Goal: Task Accomplishment & Management: Manage account settings

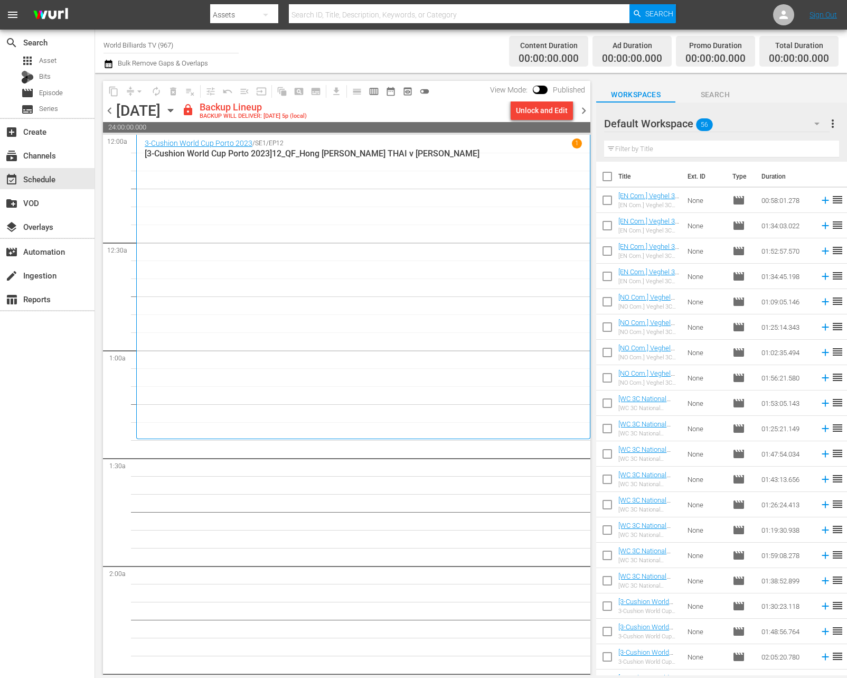
scroll to position [443, 0]
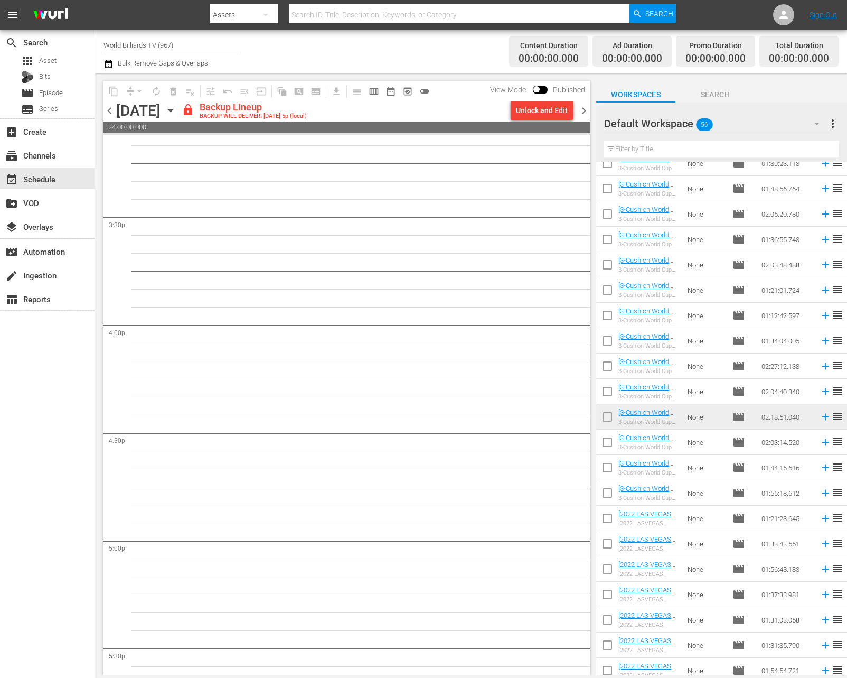
click at [608, 449] on input "checkbox" at bounding box center [607, 444] width 22 height 22
checkbox input "true"
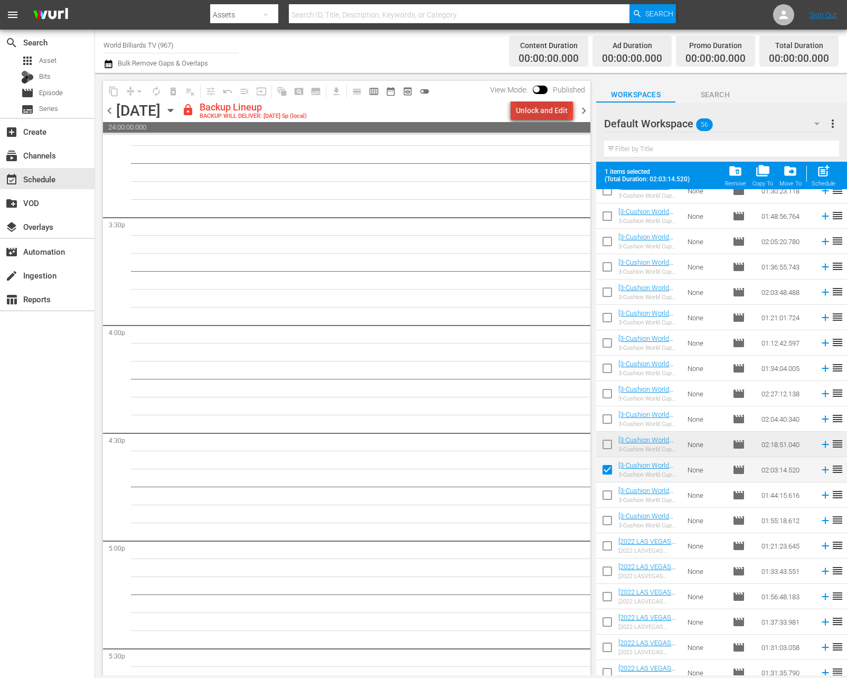
click at [545, 104] on div "Unlock and Edit" at bounding box center [542, 110] width 52 height 19
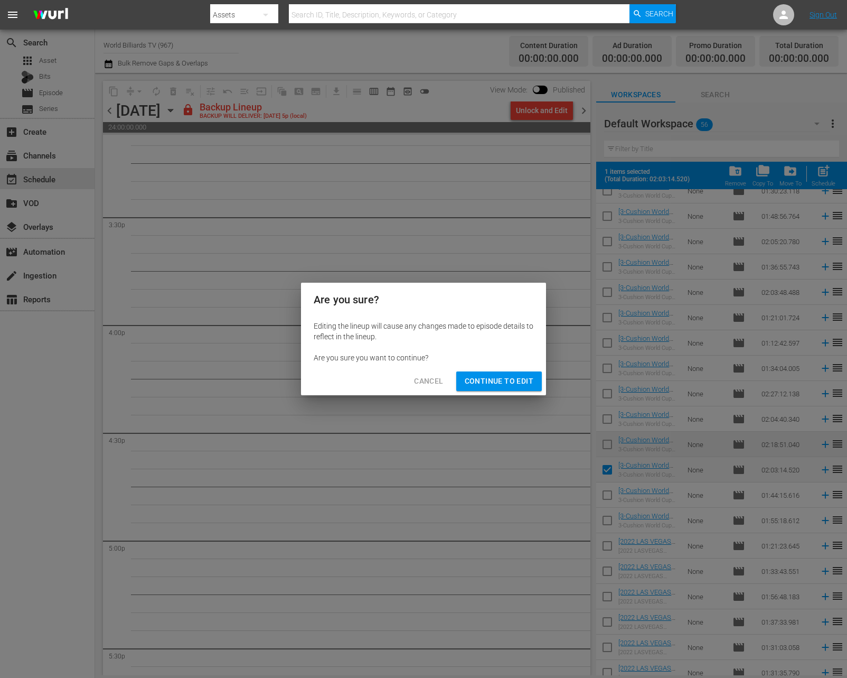
click at [521, 373] on button "Continue to Edit" at bounding box center [499, 381] width 86 height 20
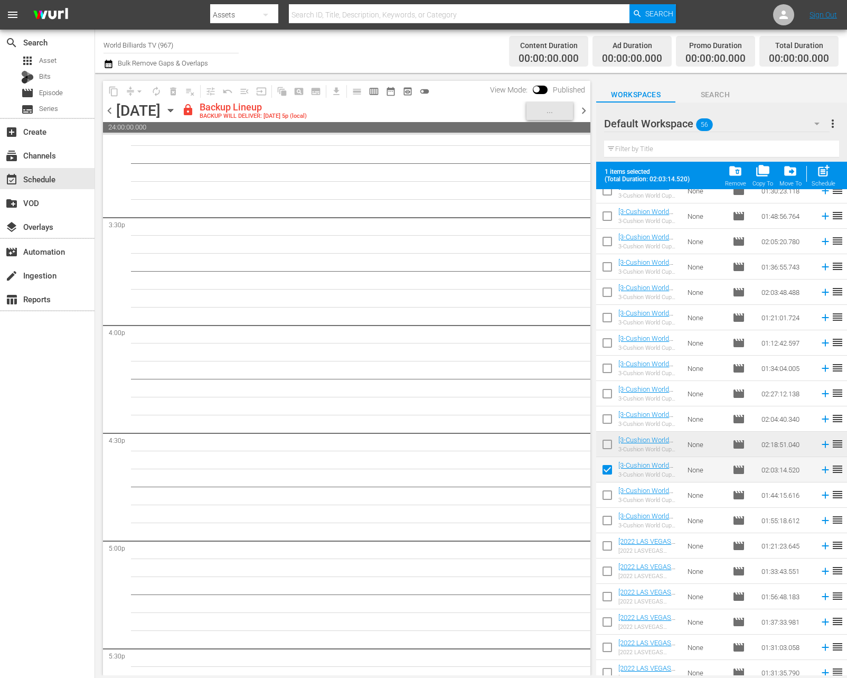
click at [611, 505] on input "checkbox" at bounding box center [607, 497] width 22 height 22
checkbox input "true"
click at [609, 518] on input "checkbox" at bounding box center [607, 522] width 22 height 22
checkbox input "true"
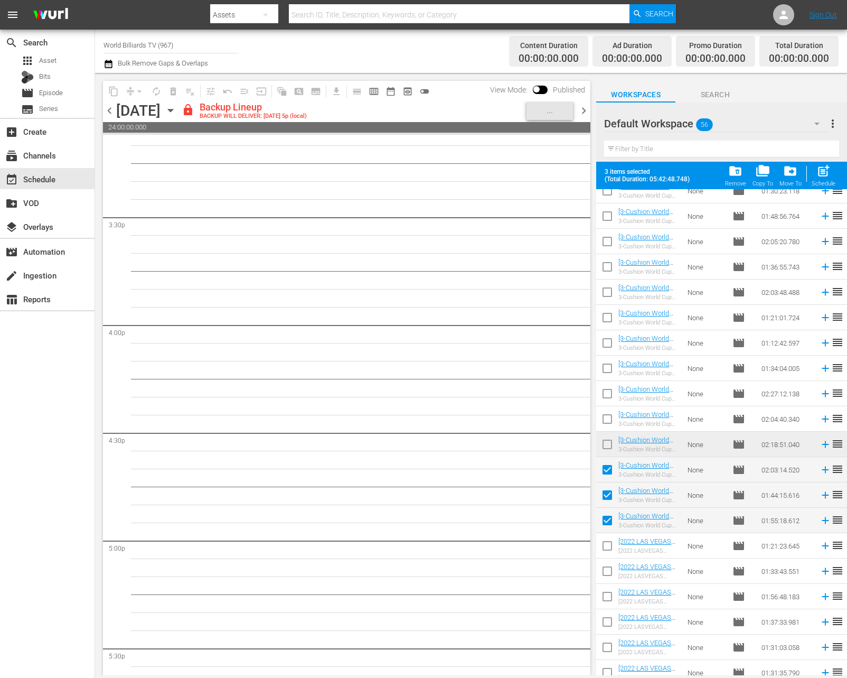
click at [609, 571] on input "checkbox" at bounding box center [607, 573] width 22 height 22
checkbox input "true"
click at [612, 543] on input "checkbox" at bounding box center [607, 548] width 22 height 22
checkbox input "true"
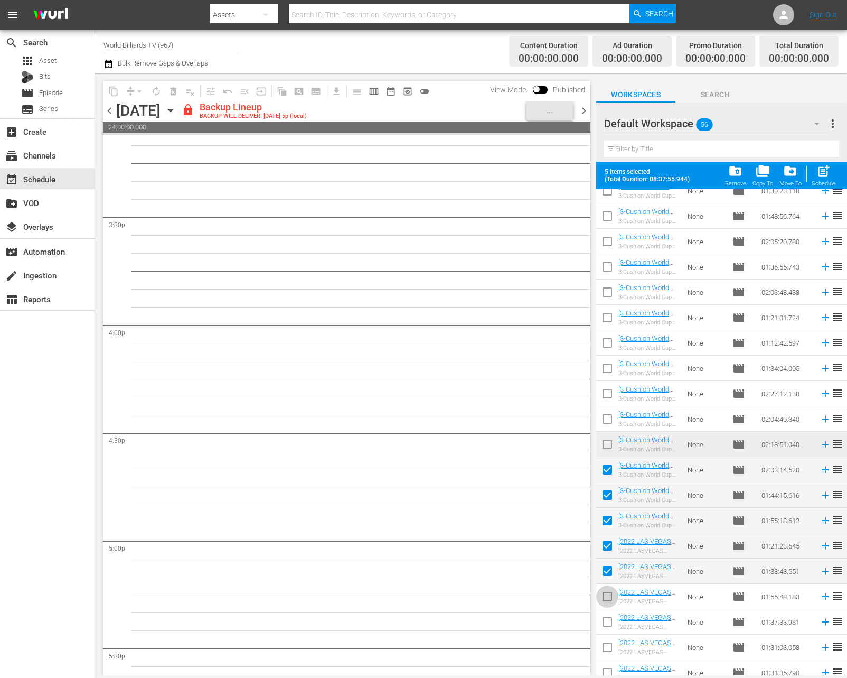
click at [613, 595] on input "checkbox" at bounding box center [607, 598] width 22 height 22
checkbox input "true"
click at [612, 616] on input "checkbox" at bounding box center [607, 624] width 22 height 22
checkbox input "true"
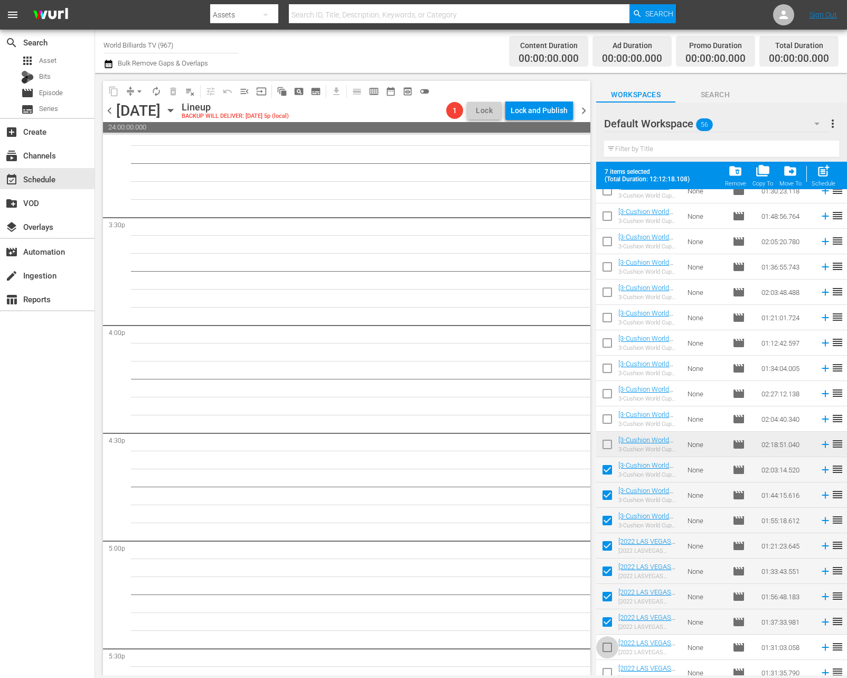
click at [614, 646] on input "checkbox" at bounding box center [607, 649] width 22 height 22
checkbox input "true"
click at [611, 668] on input "checkbox" at bounding box center [607, 674] width 22 height 22
checkbox input "true"
click at [830, 168] on span "post_add" at bounding box center [823, 171] width 14 height 14
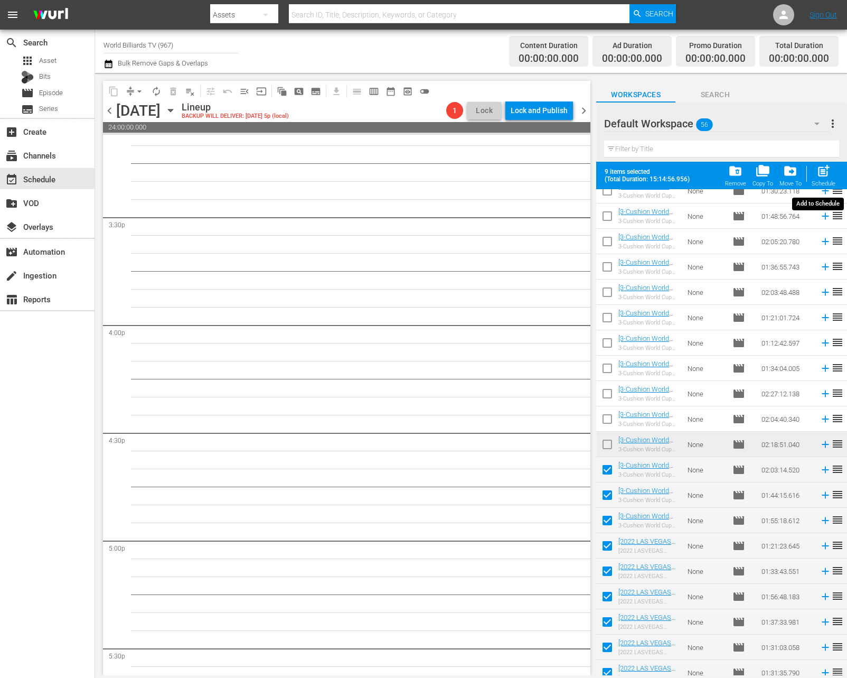
checkbox input "false"
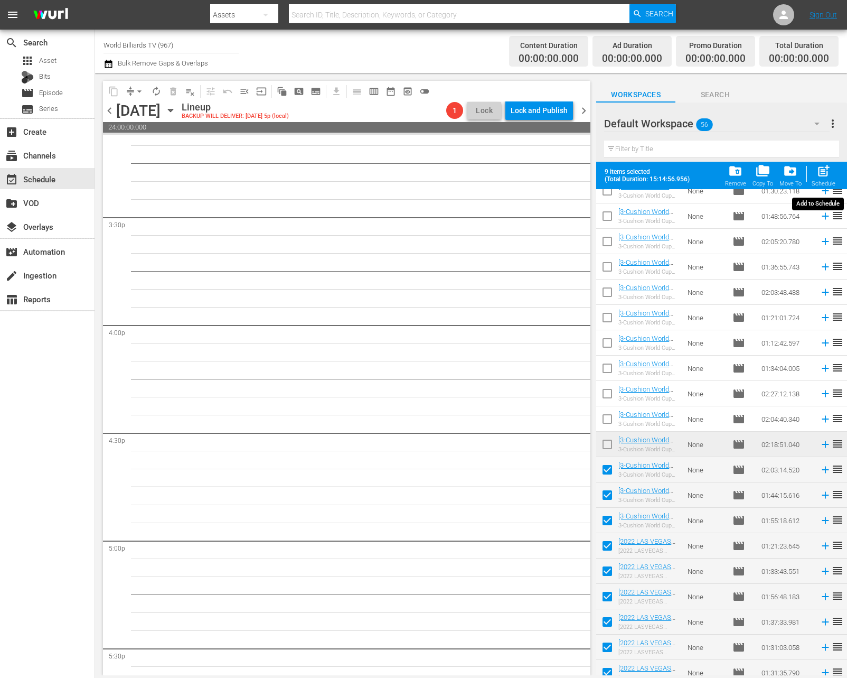
checkbox input "false"
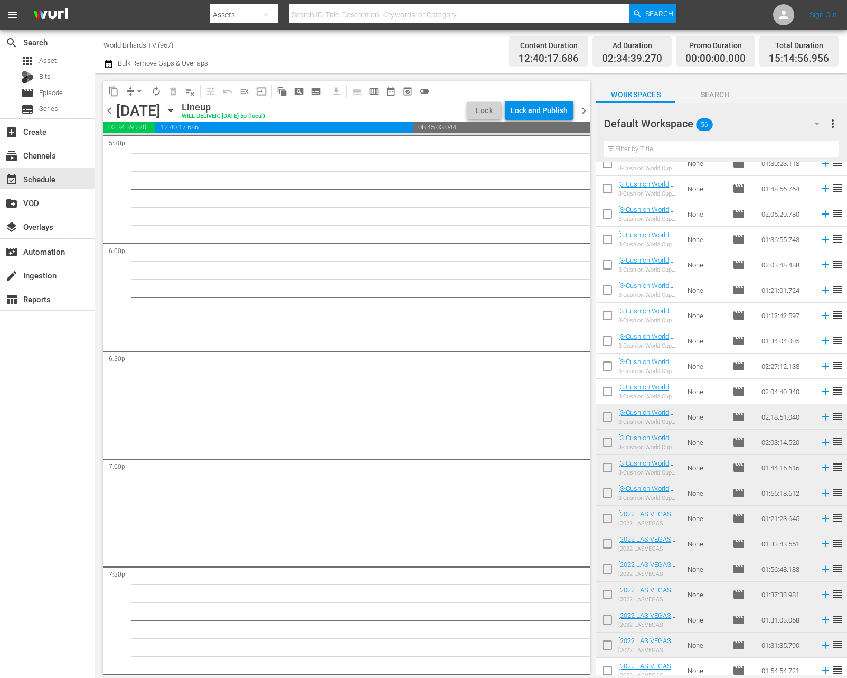
scroll to position [3717, 0]
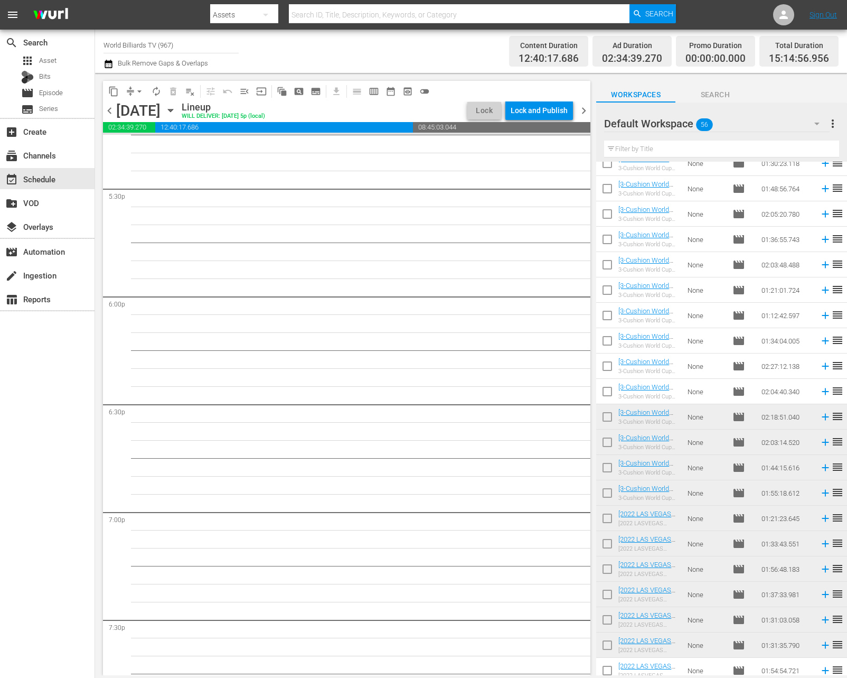
click at [157, 88] on span "autorenew_outlined" at bounding box center [156, 91] width 11 height 11
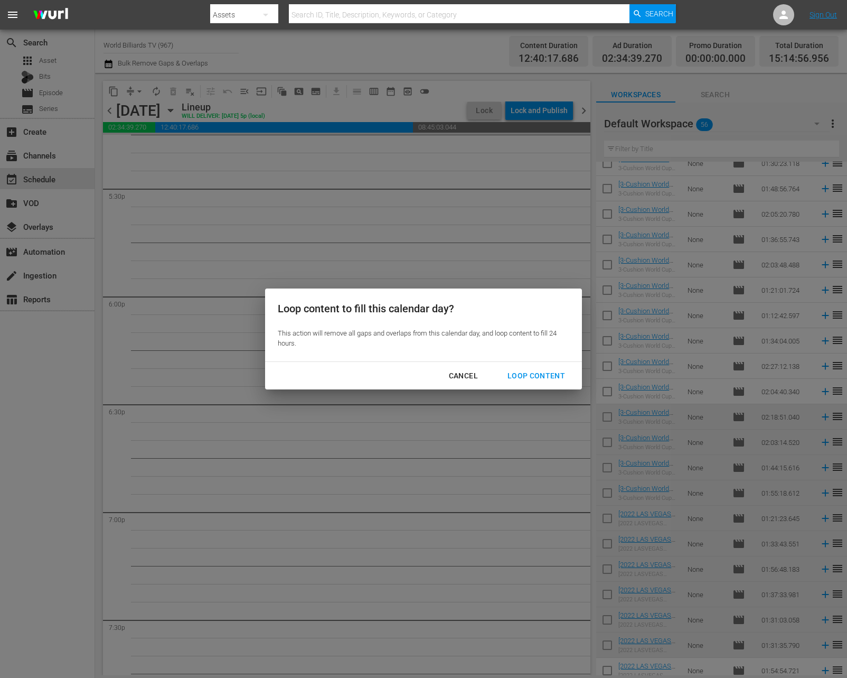
click at [559, 375] on div "Loop Content" at bounding box center [536, 375] width 74 height 13
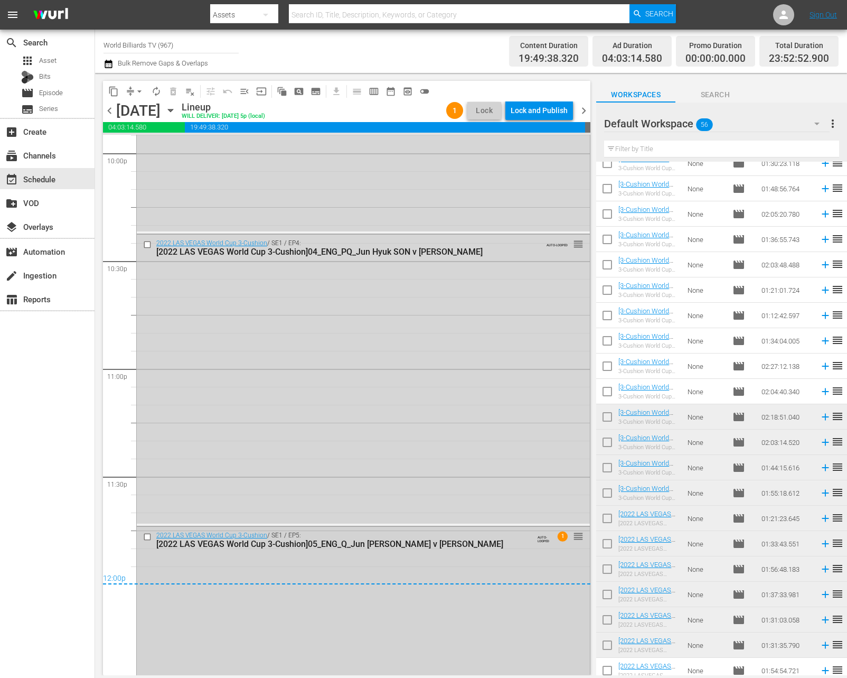
scroll to position [4909, 0]
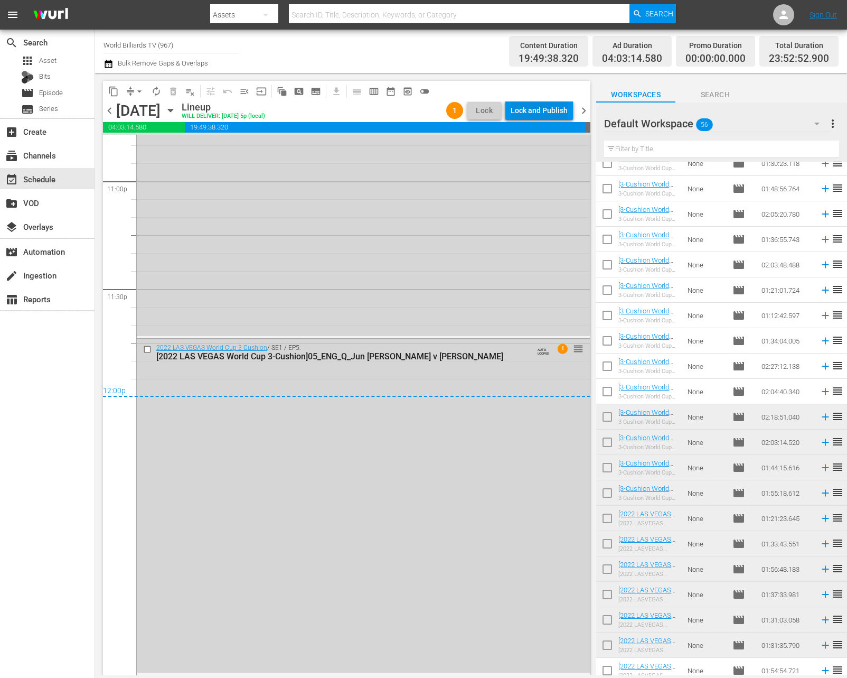
click at [550, 106] on div "Lock and Publish" at bounding box center [539, 110] width 57 height 19
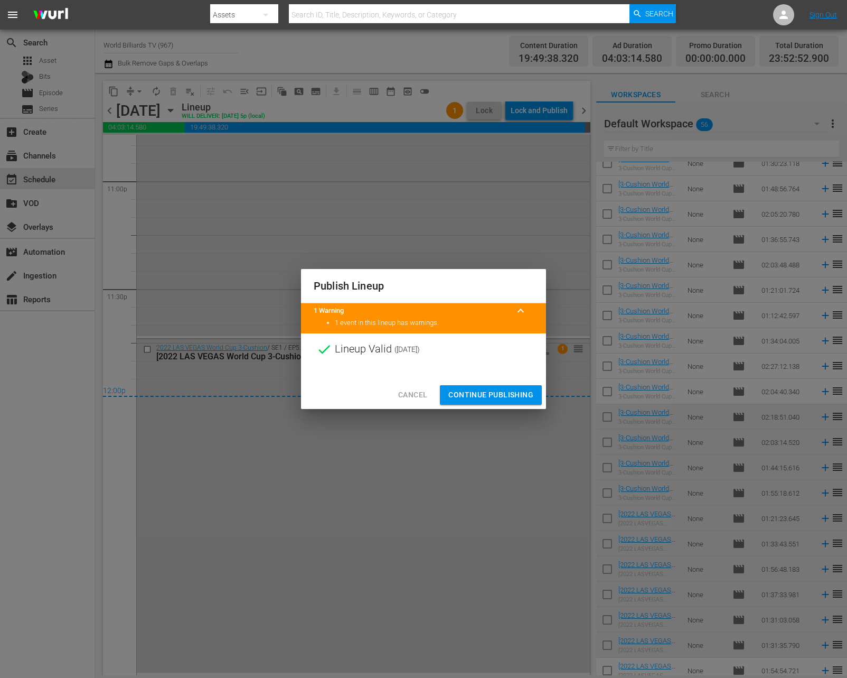
click at [505, 397] on span "Continue Publishing" at bounding box center [490, 394] width 85 height 13
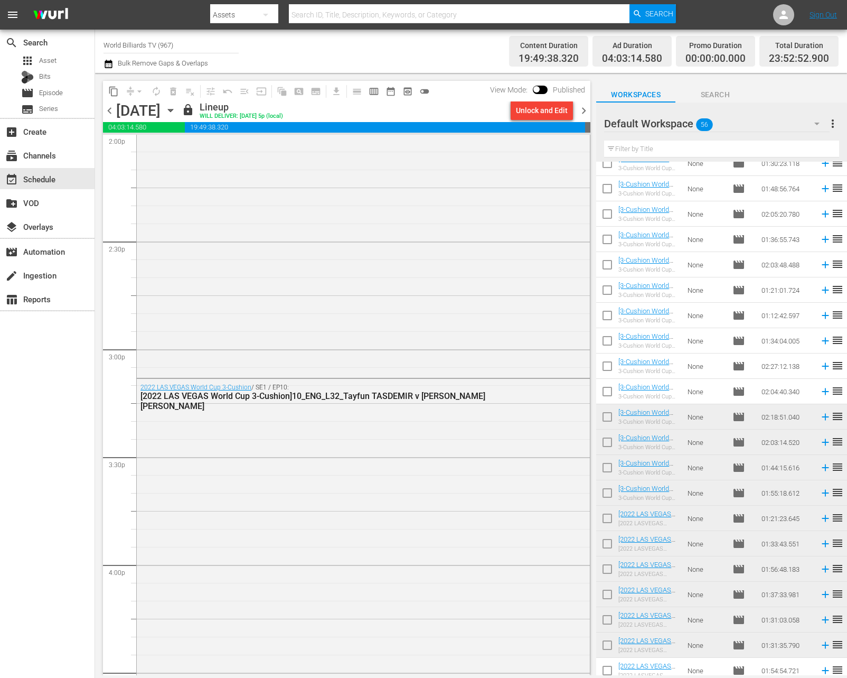
scroll to position [0, 0]
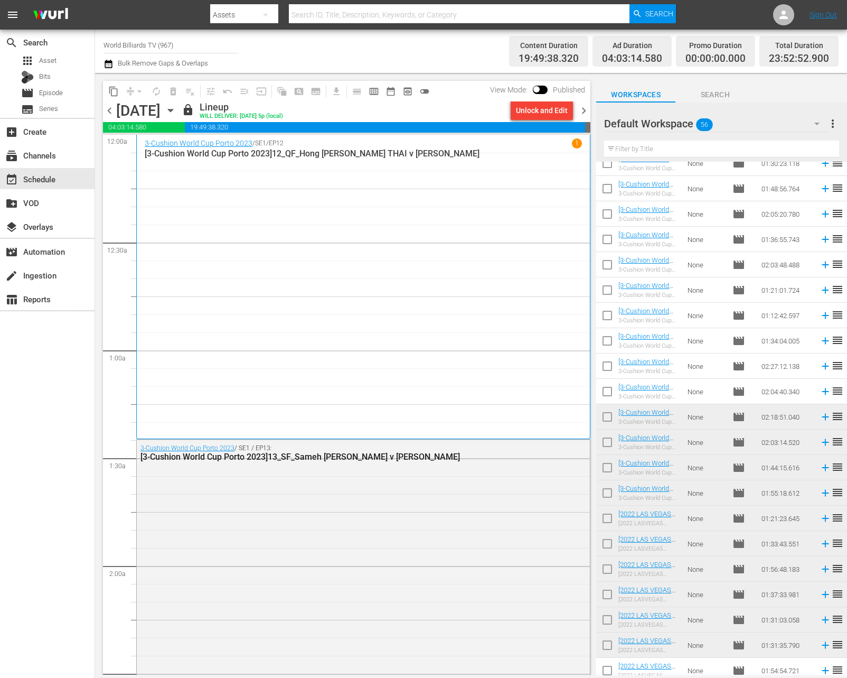
click at [176, 114] on icon "button" at bounding box center [171, 111] width 12 height 12
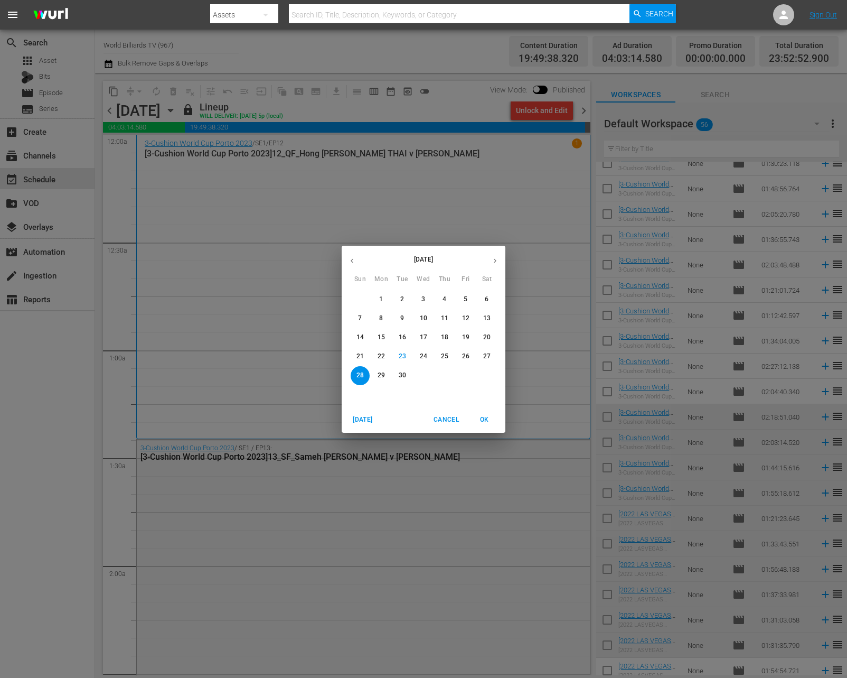
click at [382, 371] on p "29" at bounding box center [381, 375] width 7 height 9
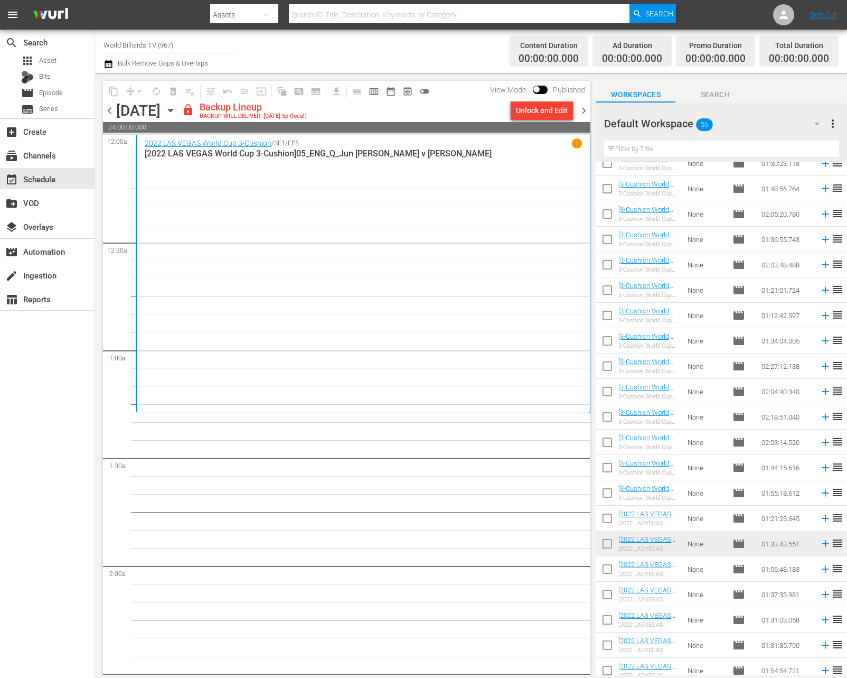
click at [608, 567] on input "checkbox" at bounding box center [607, 571] width 22 height 22
checkbox input "true"
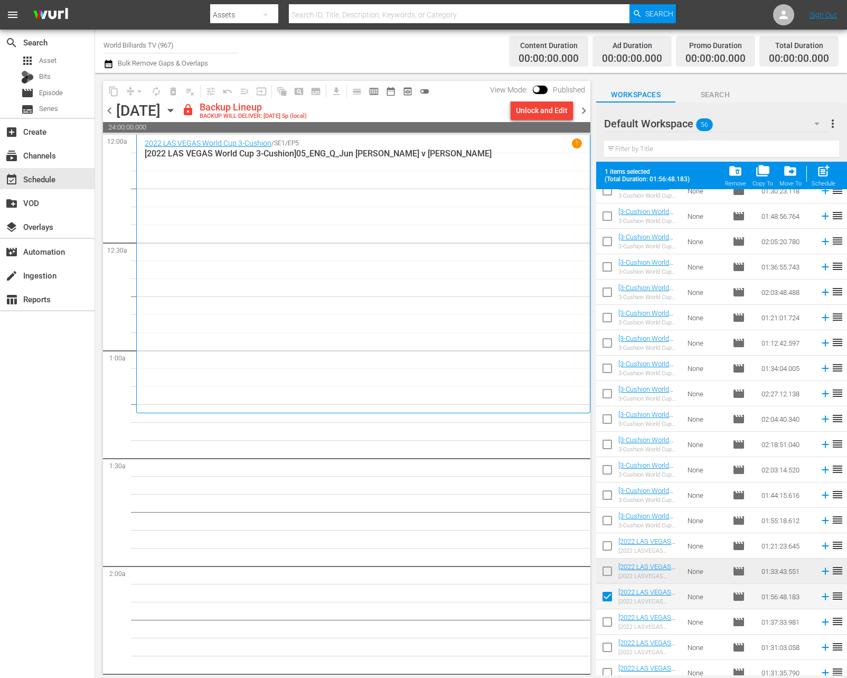
click at [607, 610] on td at bounding box center [607, 621] width 22 height 25
click at [610, 619] on input "checkbox" at bounding box center [607, 624] width 22 height 22
checkbox input "true"
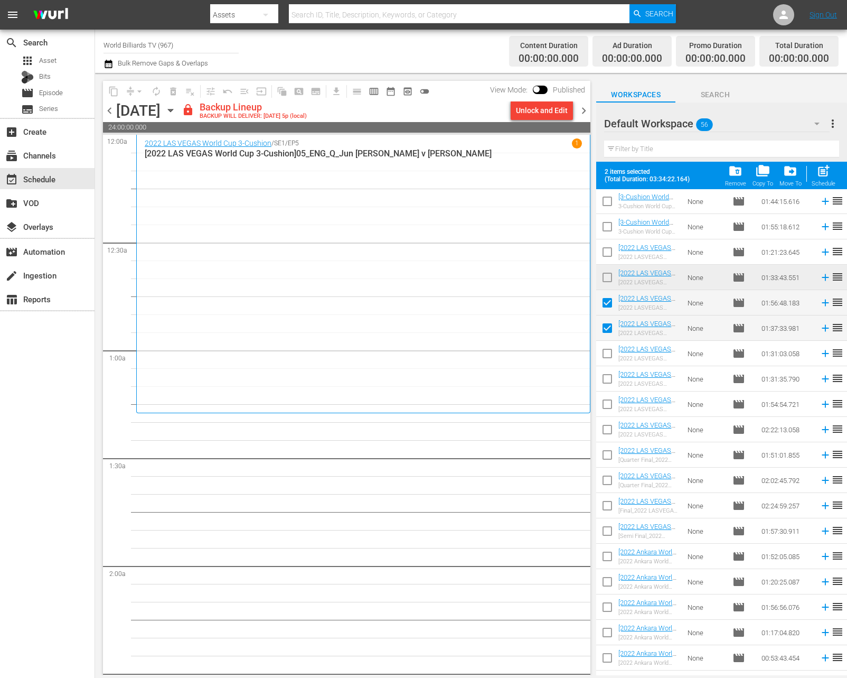
scroll to position [786, 0]
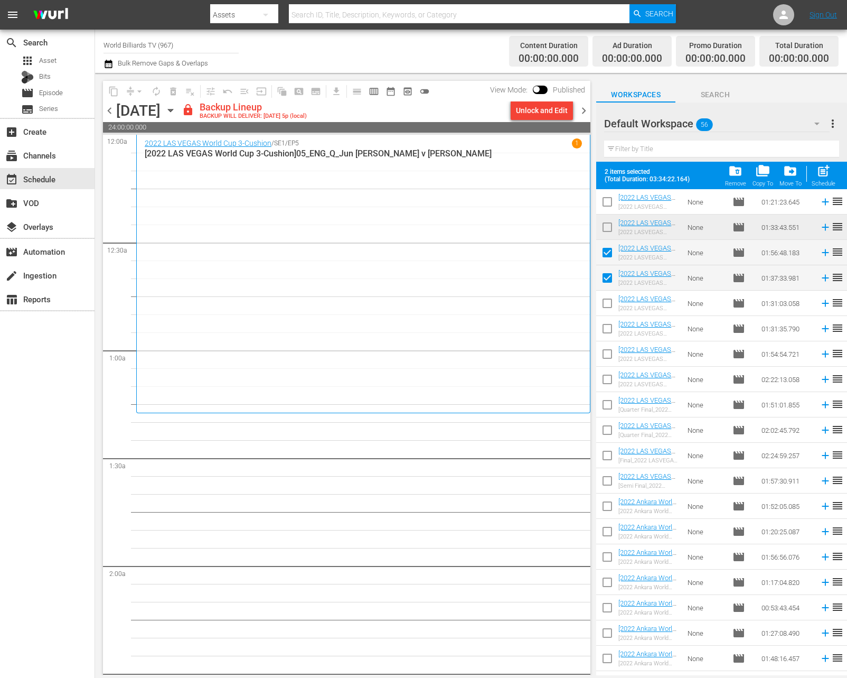
click at [605, 304] on input "checkbox" at bounding box center [607, 305] width 22 height 22
checkbox input "true"
click at [606, 333] on input "checkbox" at bounding box center [607, 330] width 22 height 22
checkbox input "true"
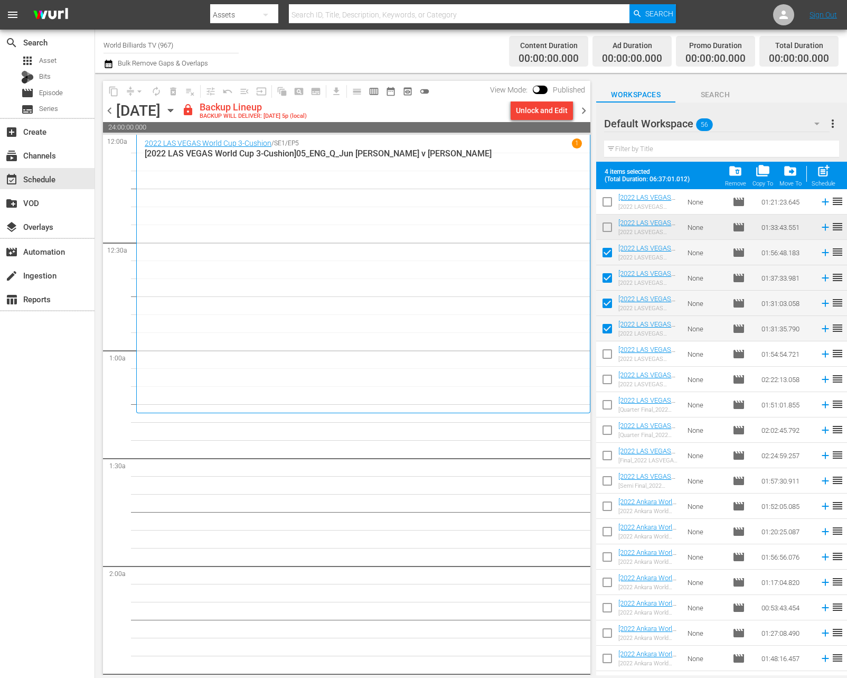
click at [609, 355] on input "checkbox" at bounding box center [607, 356] width 22 height 22
checkbox input "true"
click at [612, 393] on td at bounding box center [607, 404] width 22 height 25
click at [610, 381] on input "checkbox" at bounding box center [607, 381] width 22 height 22
checkbox input "true"
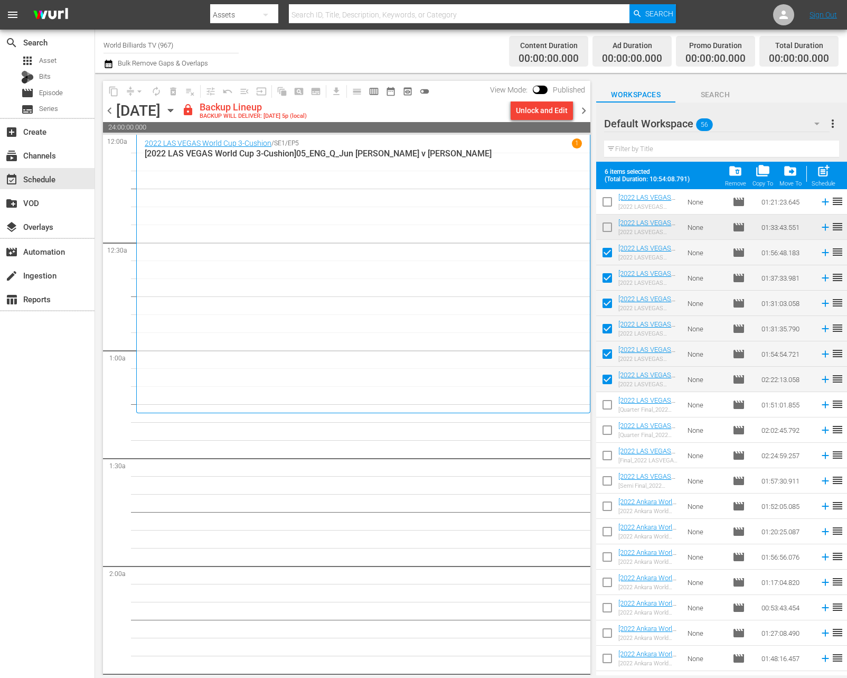
drag, startPoint x: 609, startPoint y: 403, endPoint x: 609, endPoint y: 424, distance: 20.1
click at [609, 404] on input "checkbox" at bounding box center [607, 407] width 22 height 22
checkbox input "true"
click at [608, 427] on input "checkbox" at bounding box center [607, 432] width 22 height 22
checkbox input "true"
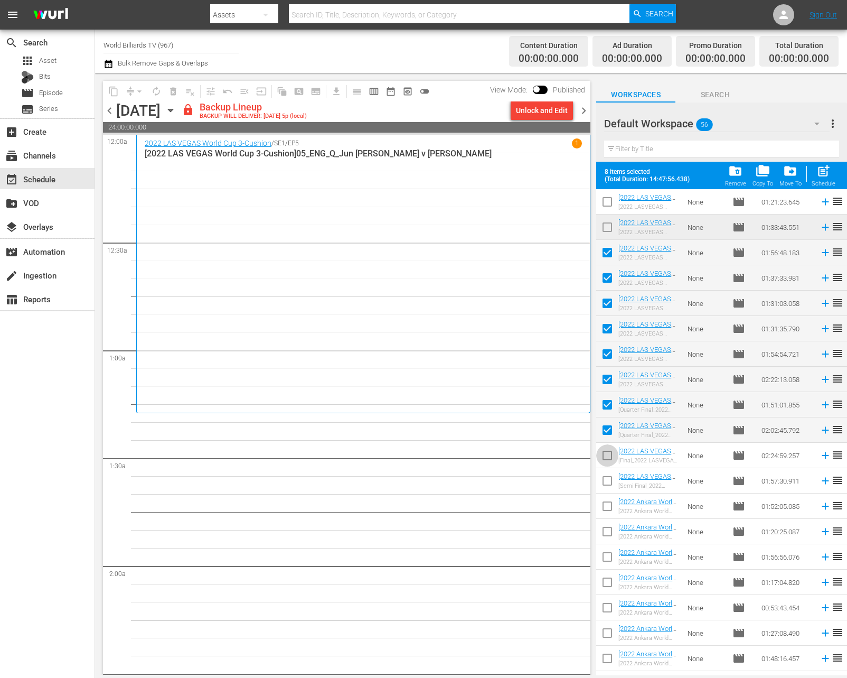
drag, startPoint x: 608, startPoint y: 454, endPoint x: 604, endPoint y: 477, distance: 23.6
click at [608, 454] on input "checkbox" at bounding box center [607, 457] width 22 height 22
checkbox input "true"
click at [603, 485] on input "checkbox" at bounding box center [607, 483] width 22 height 22
checkbox input "true"
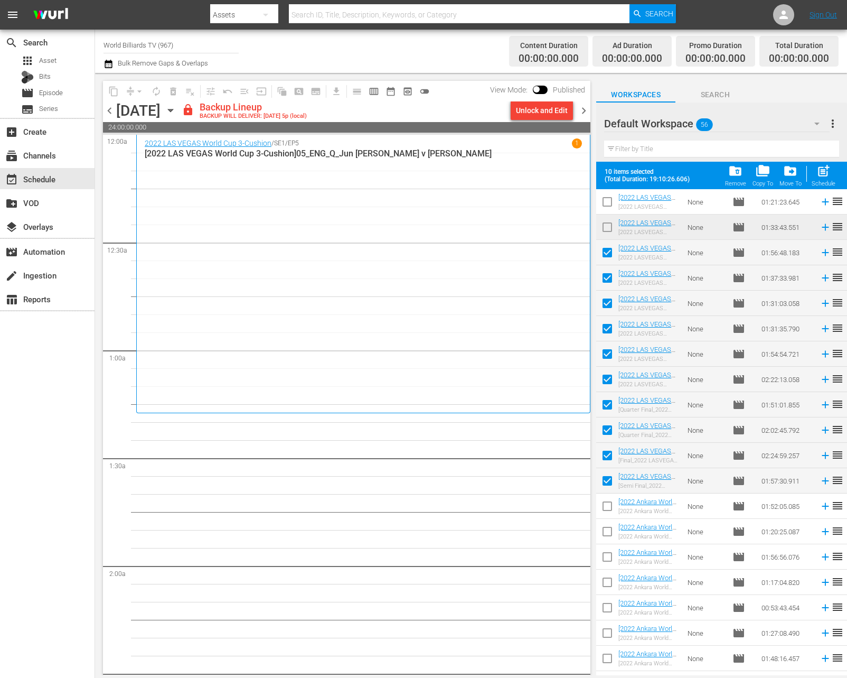
click at [604, 516] on input "checkbox" at bounding box center [607, 508] width 22 height 22
checkbox input "true"
click at [518, 110] on div "Unlock and Edit" at bounding box center [542, 110] width 52 height 19
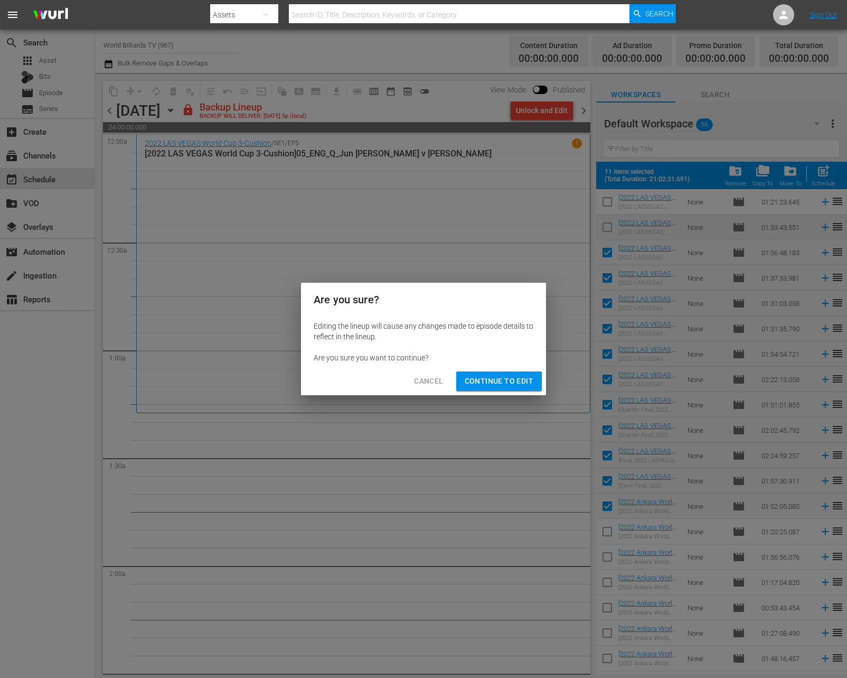
click at [474, 386] on span "Continue to Edit" at bounding box center [499, 380] width 69 height 13
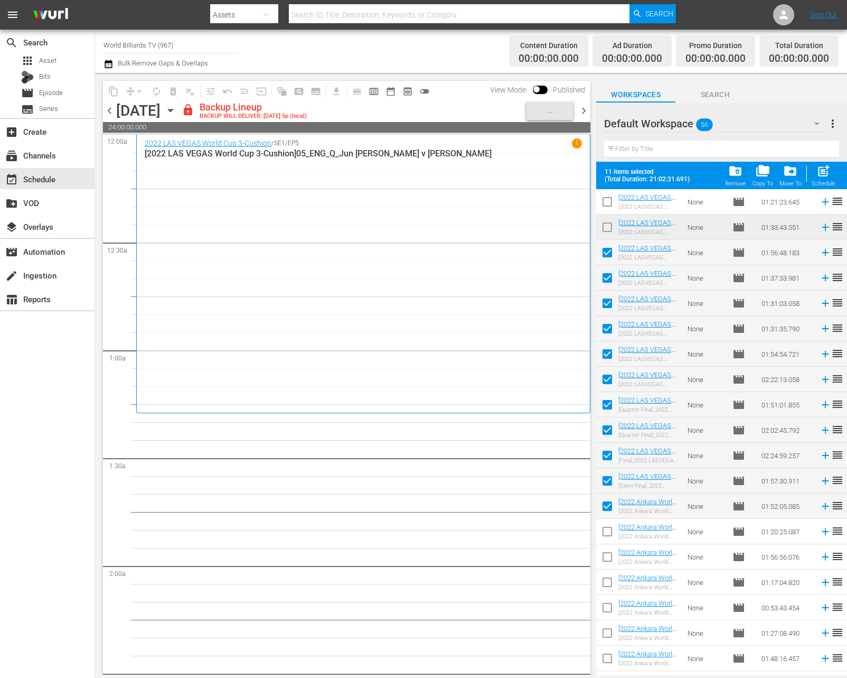
click at [607, 534] on input "checkbox" at bounding box center [607, 533] width 22 height 22
checkbox input "true"
click at [605, 556] on input "checkbox" at bounding box center [607, 559] width 22 height 22
checkbox input "true"
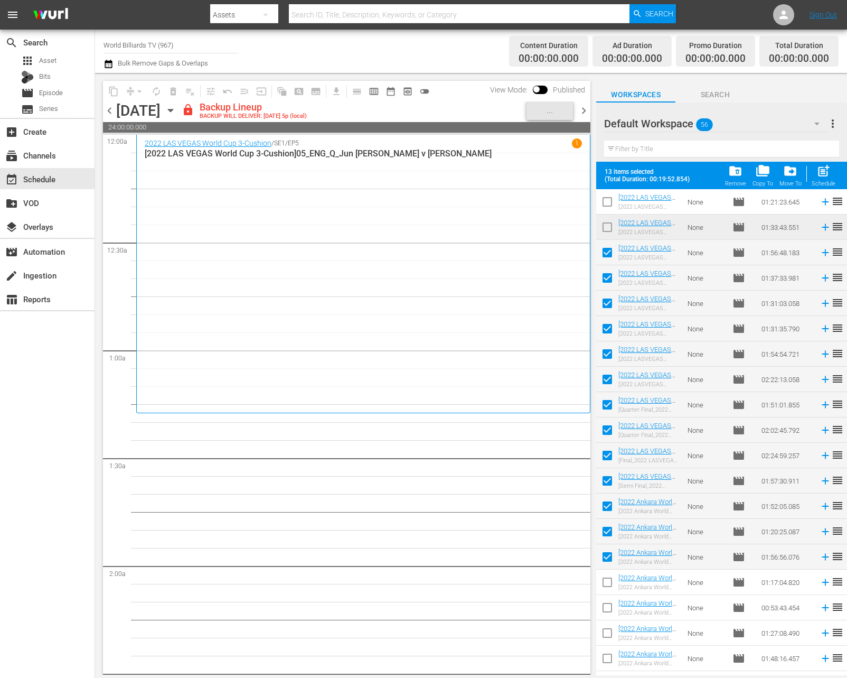
click at [821, 172] on span "post_add" at bounding box center [823, 171] width 14 height 14
checkbox input "false"
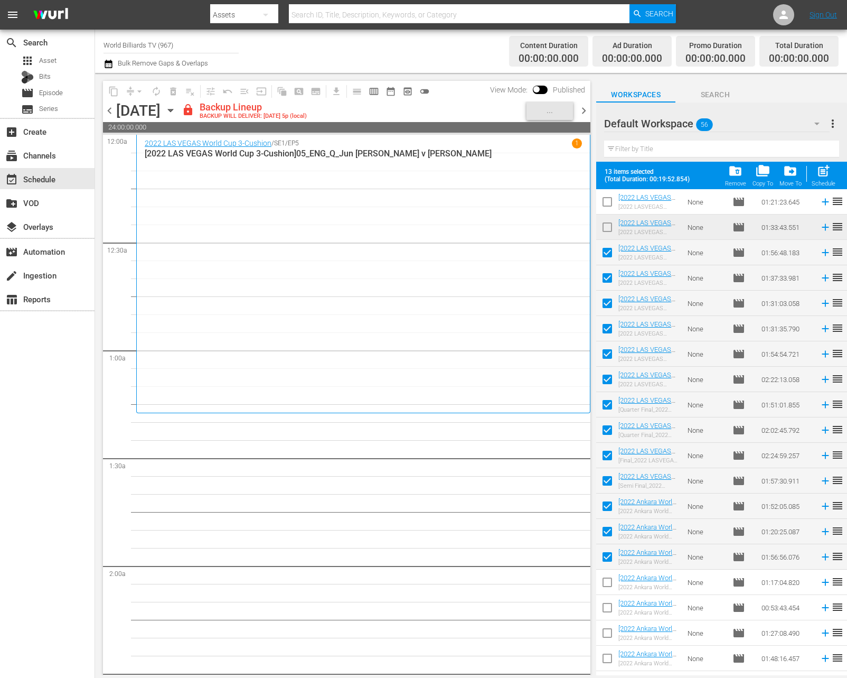
checkbox input "false"
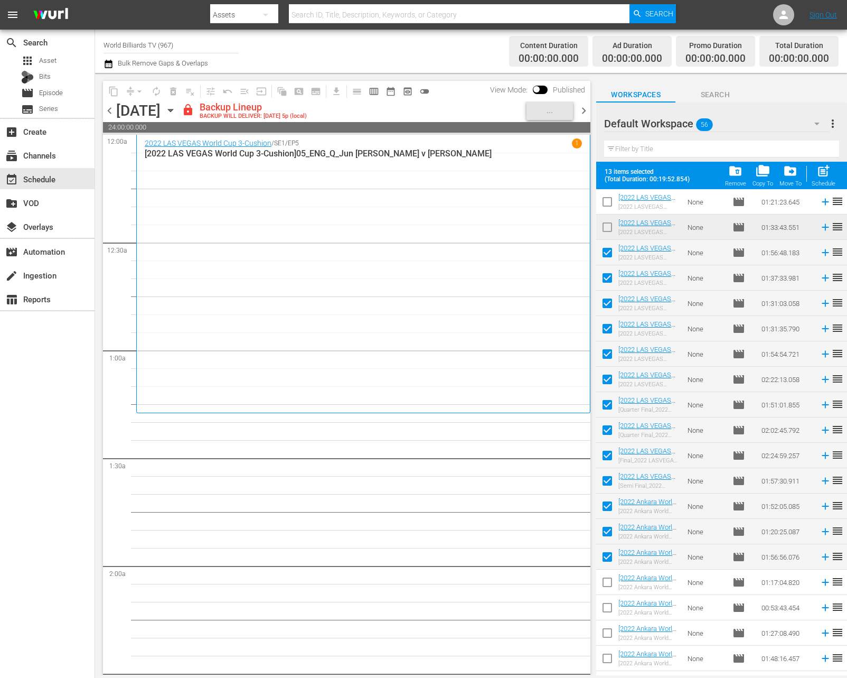
checkbox input "false"
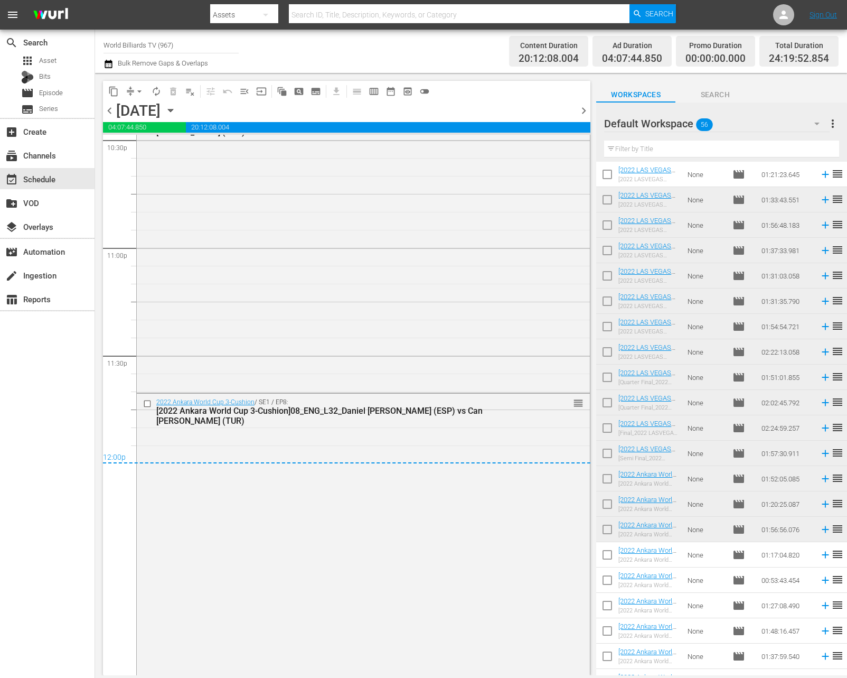
scroll to position [4980, 0]
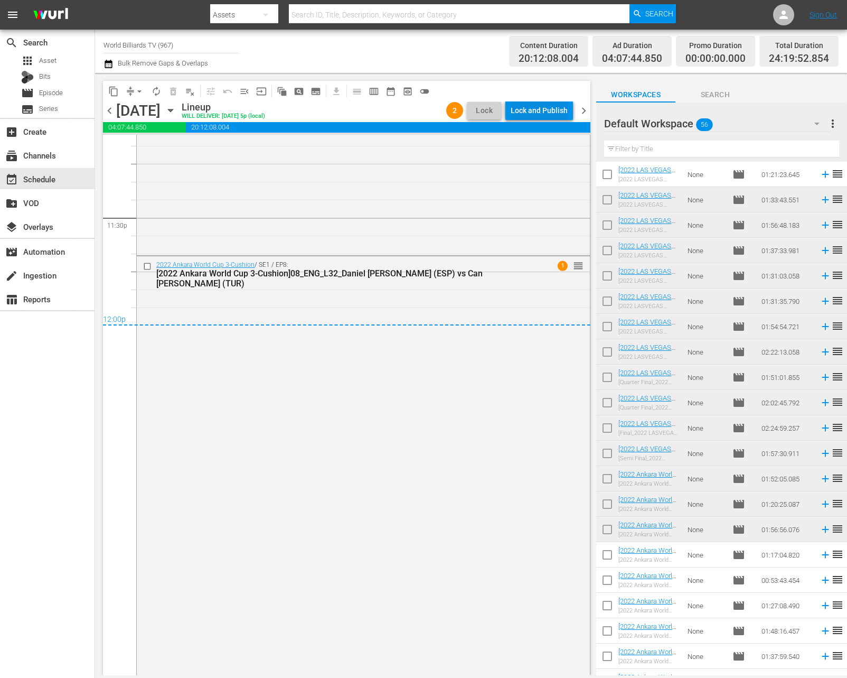
click at [541, 106] on div "Lock and Publish" at bounding box center [539, 110] width 57 height 19
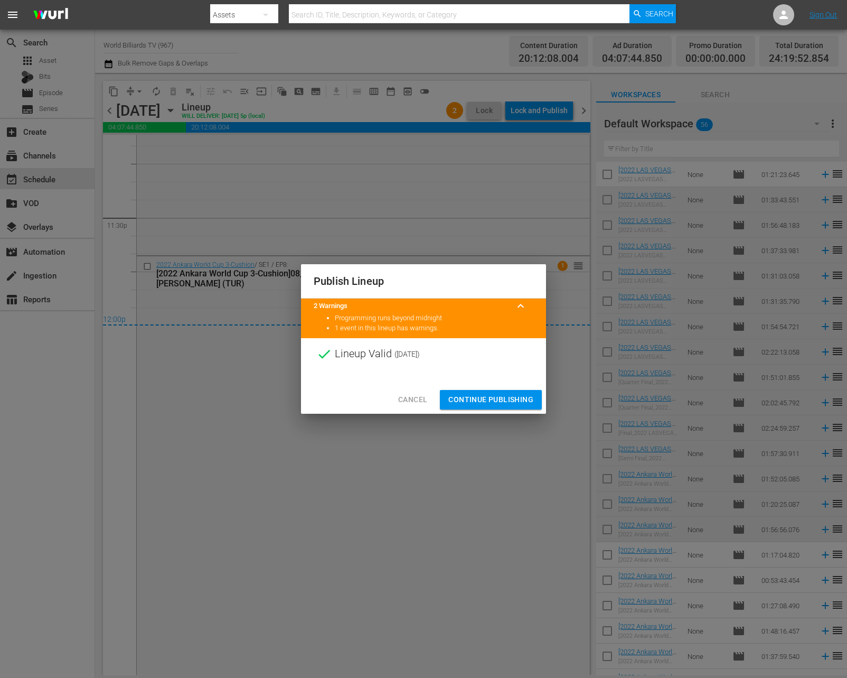
click at [482, 388] on div "Cancel Continue Publishing" at bounding box center [423, 400] width 245 height 28
click at [483, 396] on span "Continue Publishing" at bounding box center [490, 399] width 85 height 13
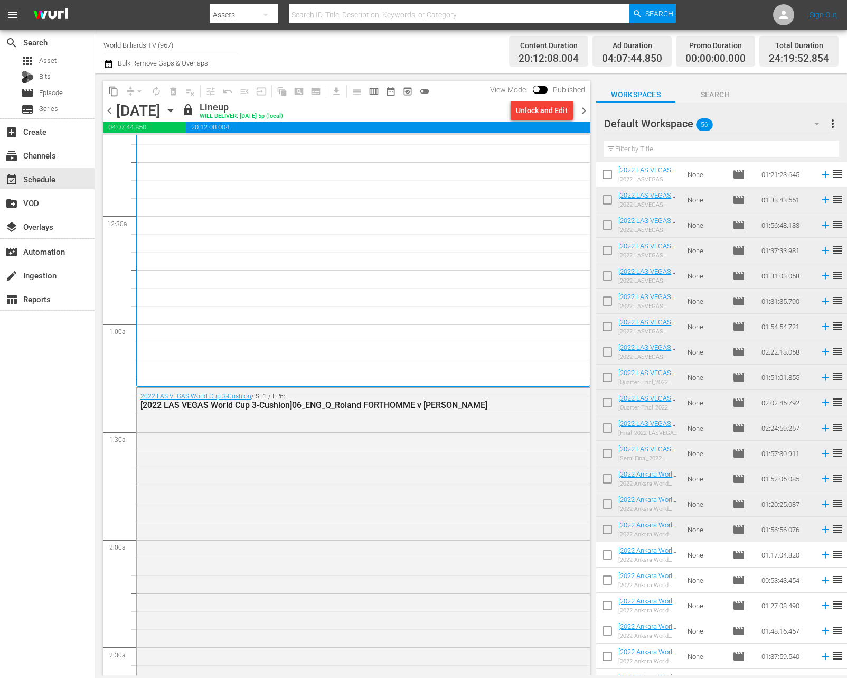
scroll to position [0, 0]
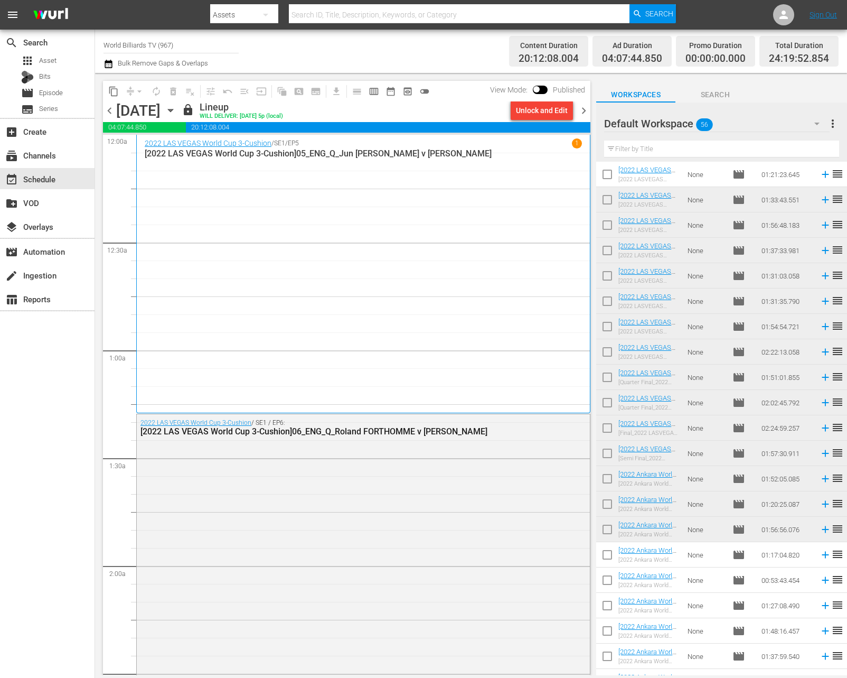
click at [176, 111] on icon "button" at bounding box center [171, 111] width 12 height 12
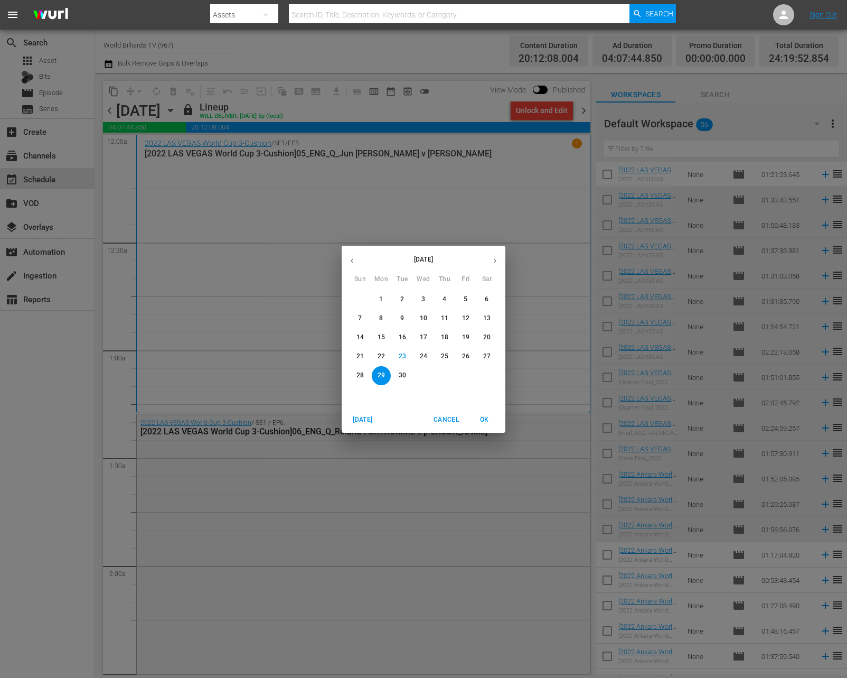
click at [401, 377] on p "30" at bounding box center [402, 375] width 7 height 9
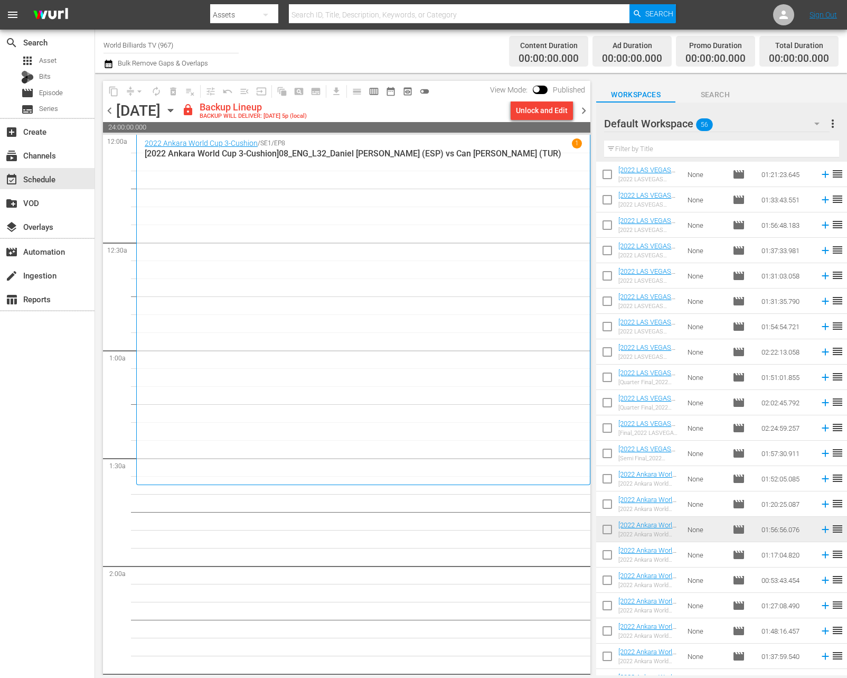
click at [608, 562] on input "checkbox" at bounding box center [607, 557] width 22 height 22
checkbox input "true"
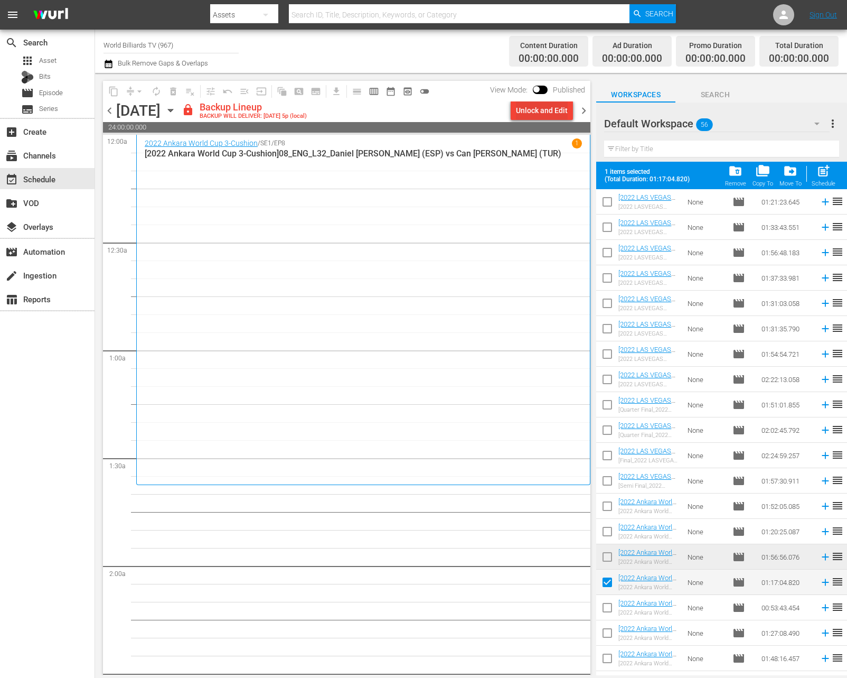
click at [558, 114] on div "Unlock and Edit" at bounding box center [542, 110] width 52 height 19
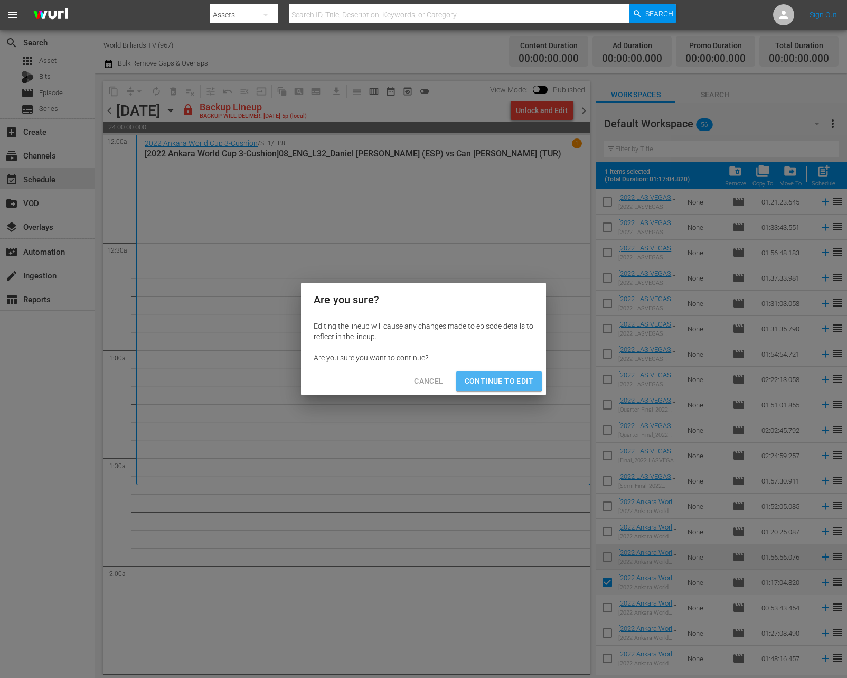
click at [482, 378] on span "Continue to Edit" at bounding box center [499, 380] width 69 height 13
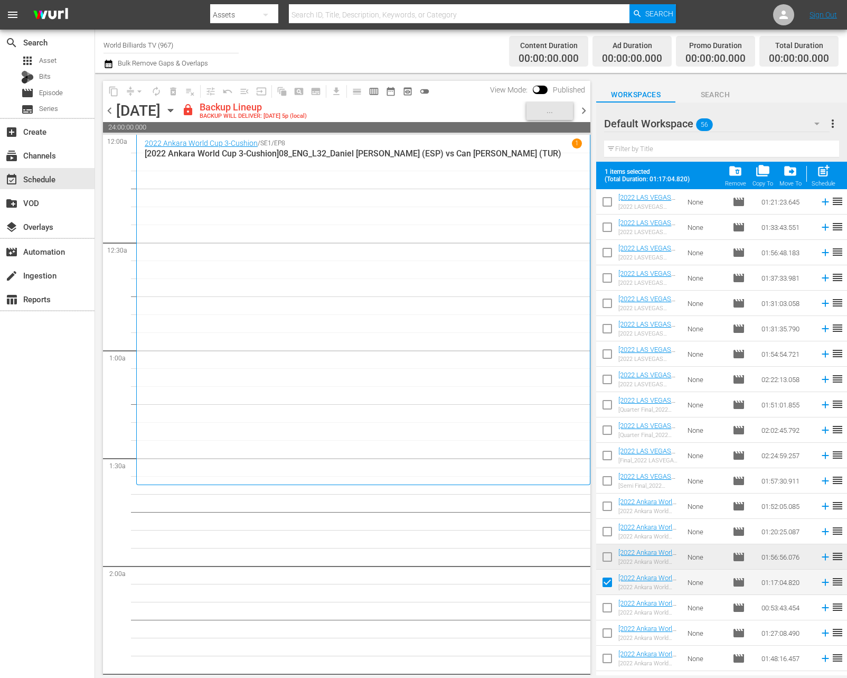
click at [606, 632] on input "checkbox" at bounding box center [607, 635] width 22 height 22
checkbox input "true"
click at [607, 612] on input "checkbox" at bounding box center [607, 609] width 22 height 22
checkbox input "true"
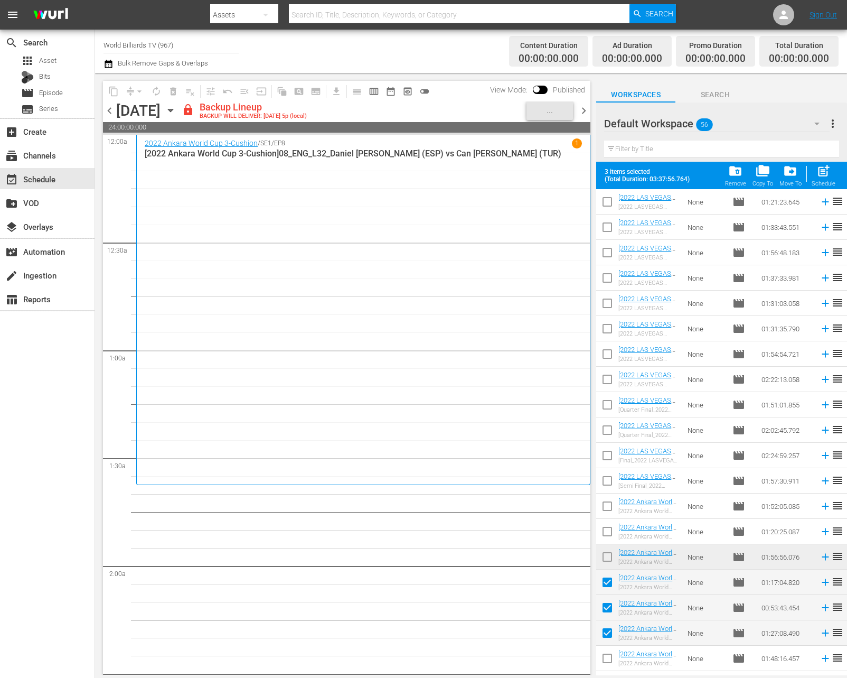
click at [615, 656] on input "checkbox" at bounding box center [607, 660] width 22 height 22
checkbox input "true"
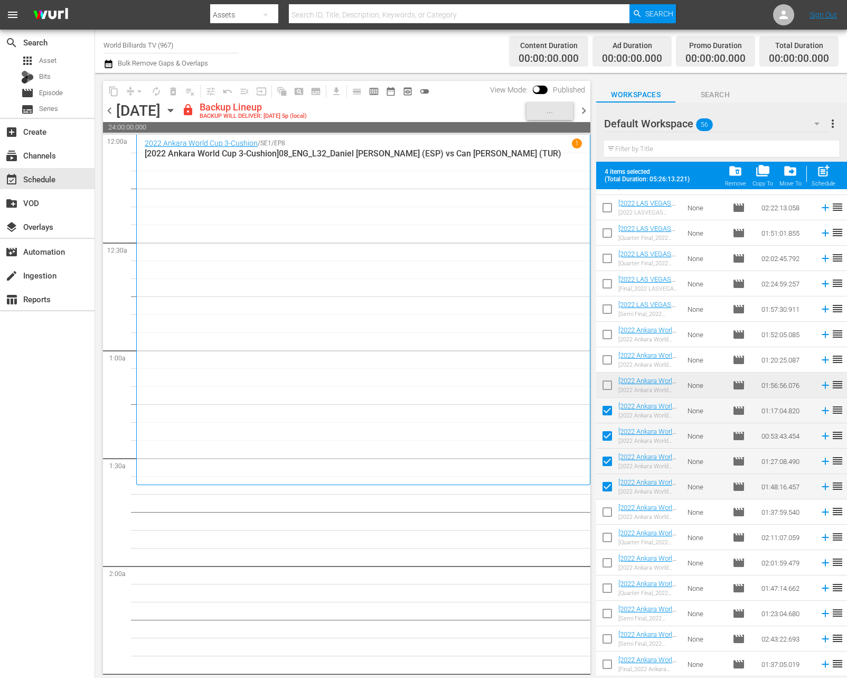
click at [608, 511] on input "checkbox" at bounding box center [607, 514] width 22 height 22
checkbox input "true"
click at [608, 535] on input "checkbox" at bounding box center [607, 539] width 22 height 22
checkbox input "true"
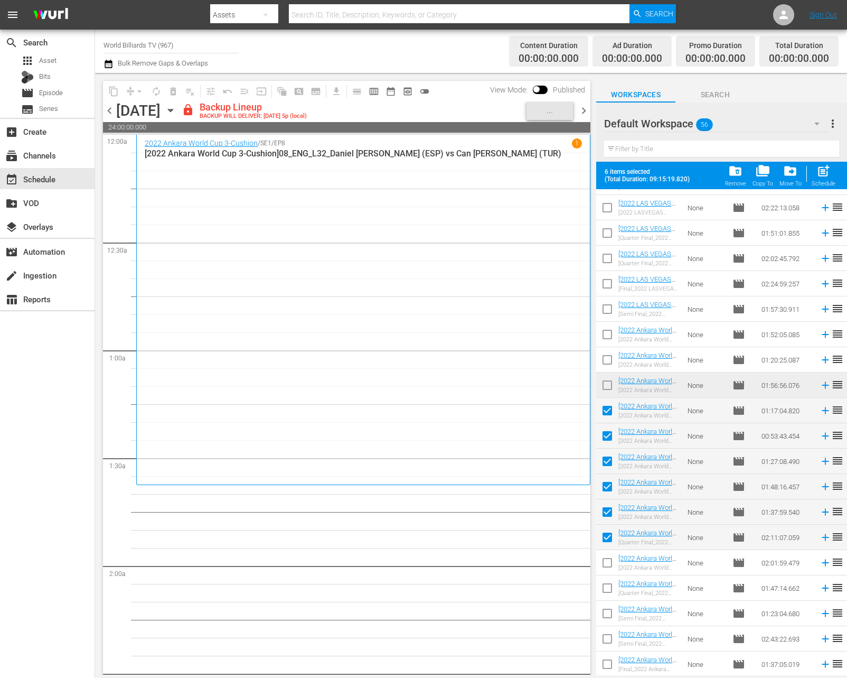
drag, startPoint x: 608, startPoint y: 559, endPoint x: 609, endPoint y: 576, distance: 17.5
click at [609, 559] on input "checkbox" at bounding box center [607, 564] width 22 height 22
checkbox input "true"
click at [609, 619] on input "checkbox" at bounding box center [607, 615] width 22 height 22
checkbox input "true"
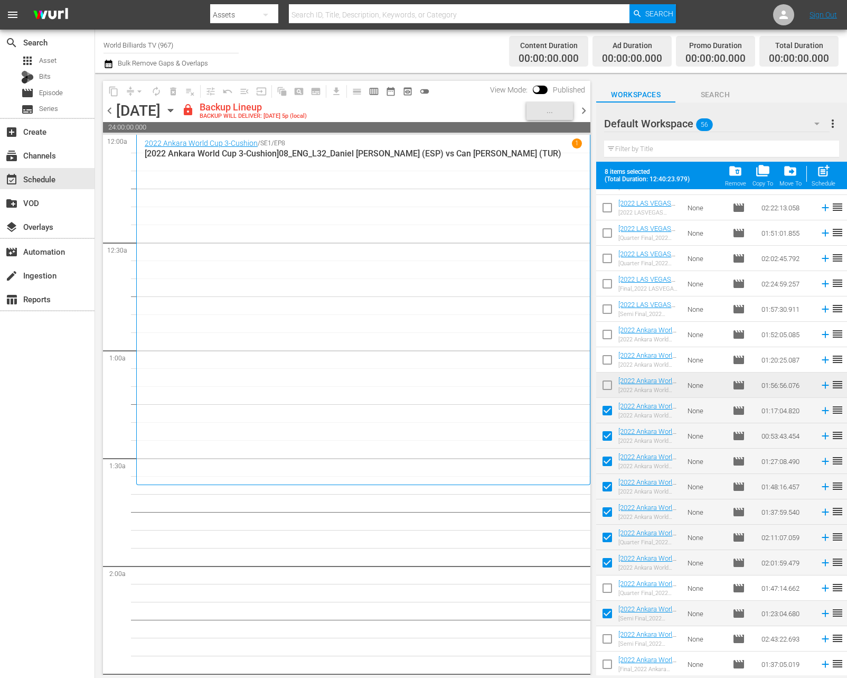
click at [606, 580] on input "checkbox" at bounding box center [607, 590] width 22 height 22
checkbox input "true"
click at [606, 642] on input "checkbox" at bounding box center [607, 640] width 22 height 22
checkbox input "true"
click at [608, 670] on input "checkbox" at bounding box center [607, 666] width 22 height 22
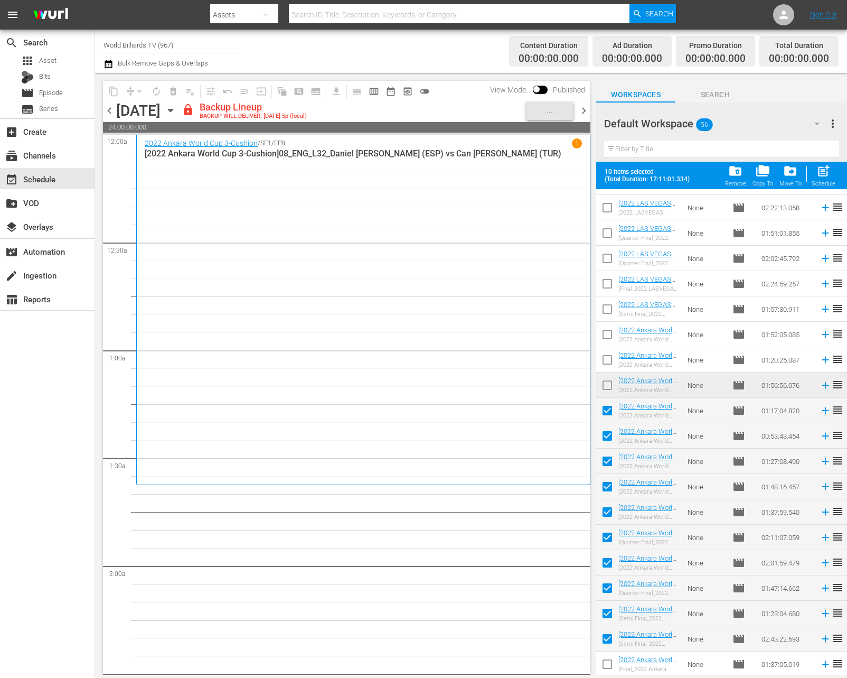
checkbox input "true"
click at [826, 167] on span "post_add" at bounding box center [823, 171] width 14 height 14
checkbox input "false"
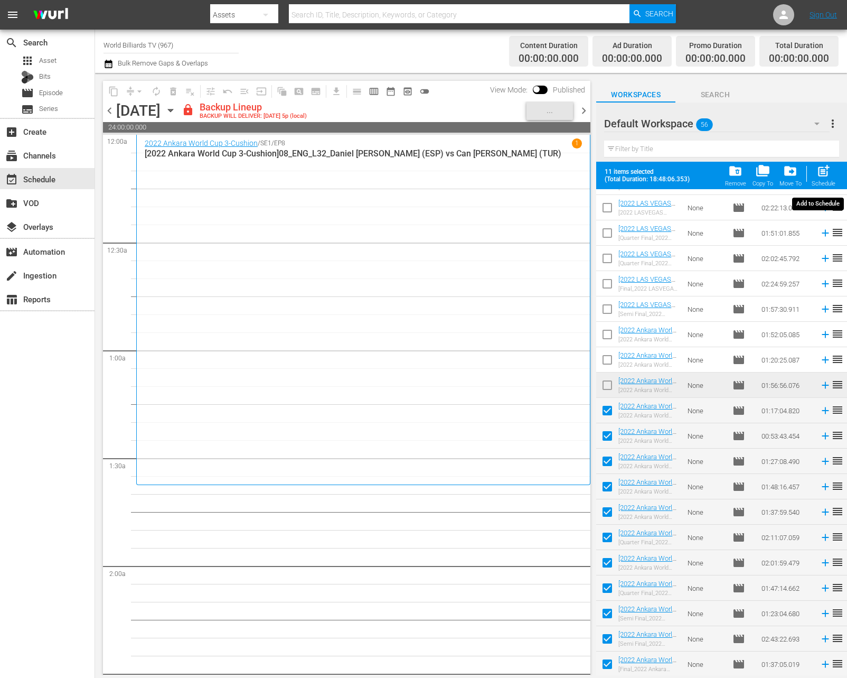
checkbox input "false"
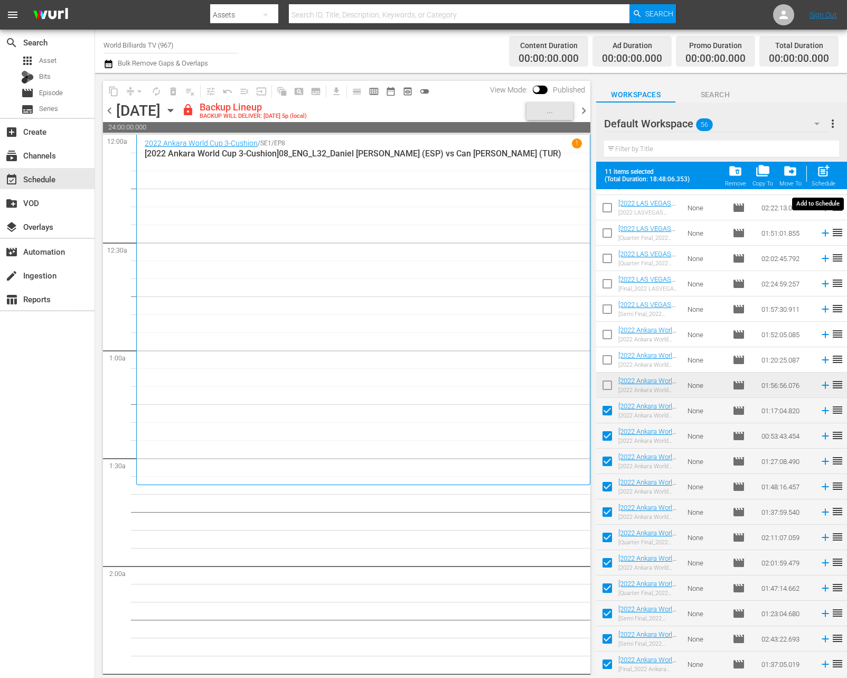
checkbox input "false"
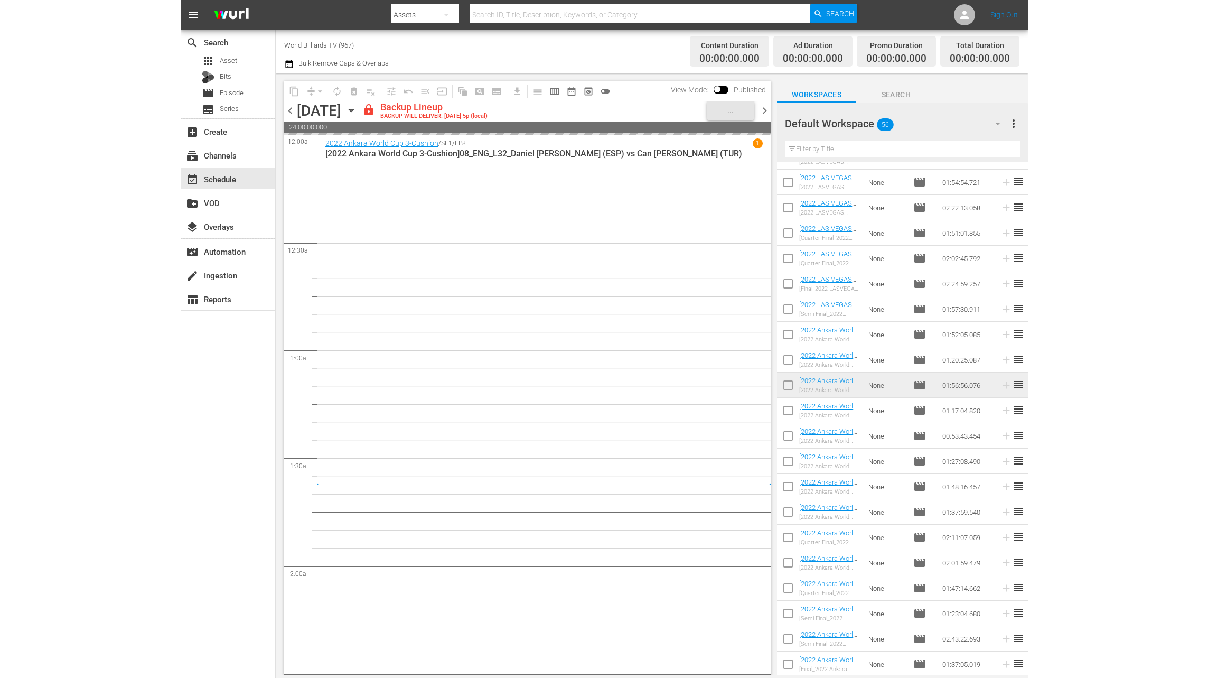
scroll to position [931, 0]
